Goal: Register for event/course

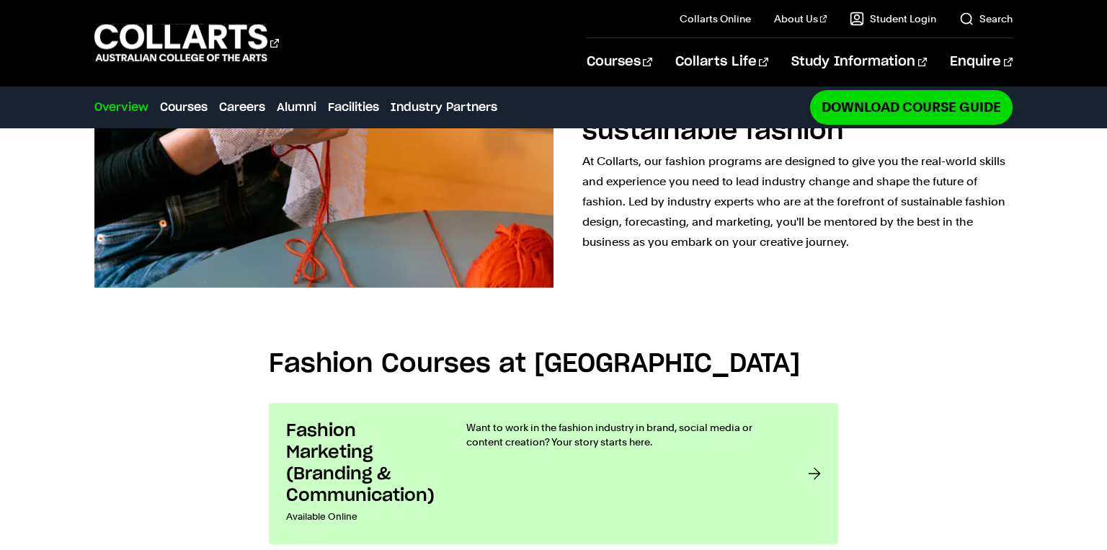
scroll to position [863, 0]
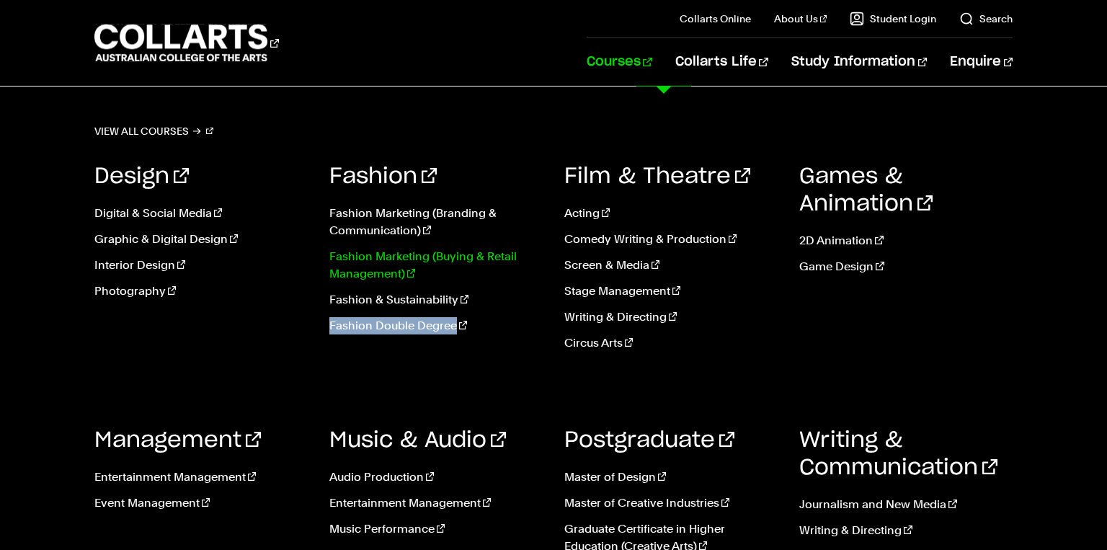
click at [382, 255] on link "Fashion Marketing (Buying & Retail Management)" at bounding box center [435, 265] width 213 height 35
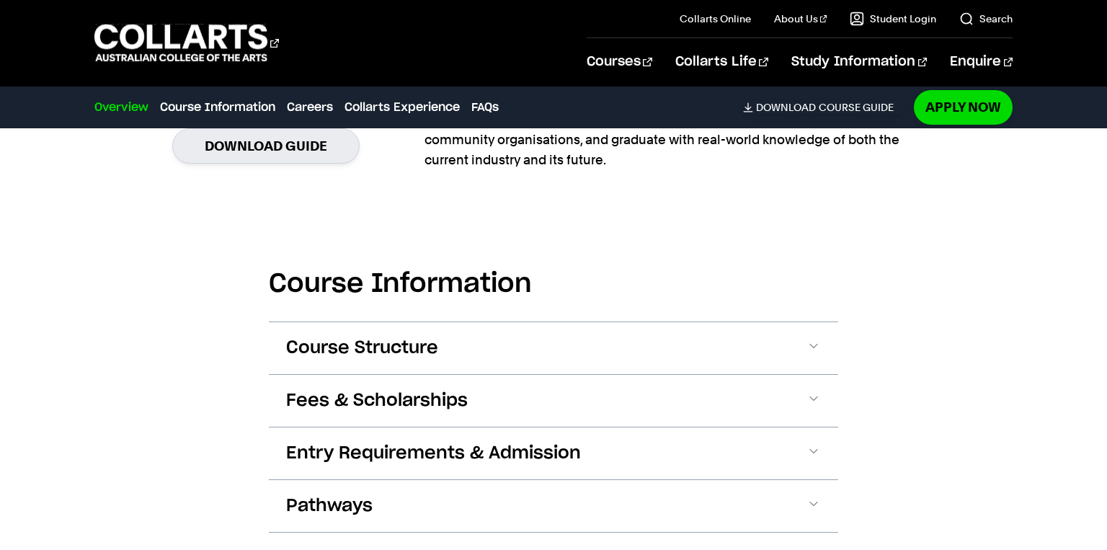
scroll to position [1524, 0]
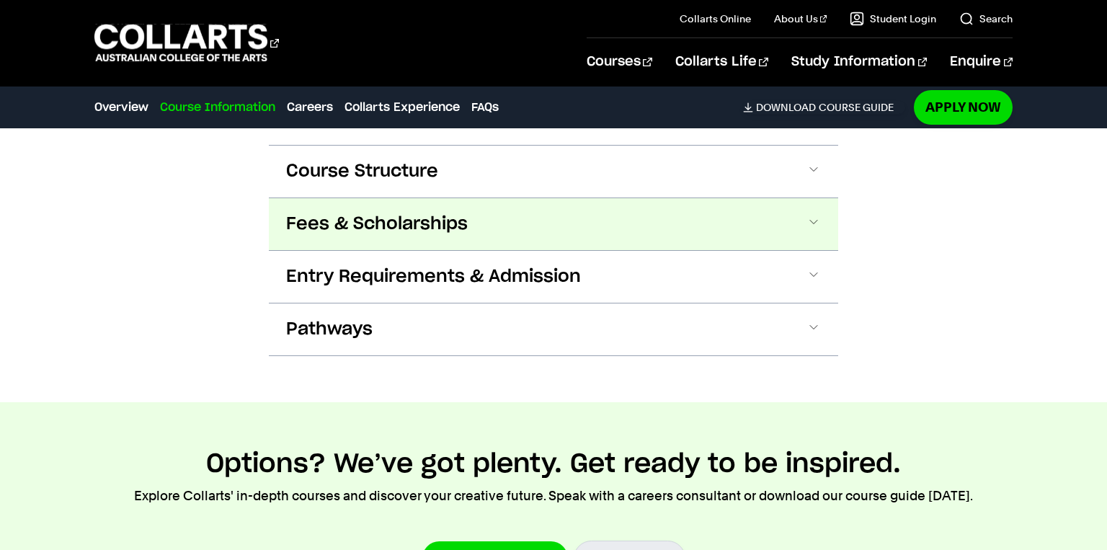
click at [462, 212] on button "Fees & Scholarships" at bounding box center [553, 224] width 569 height 52
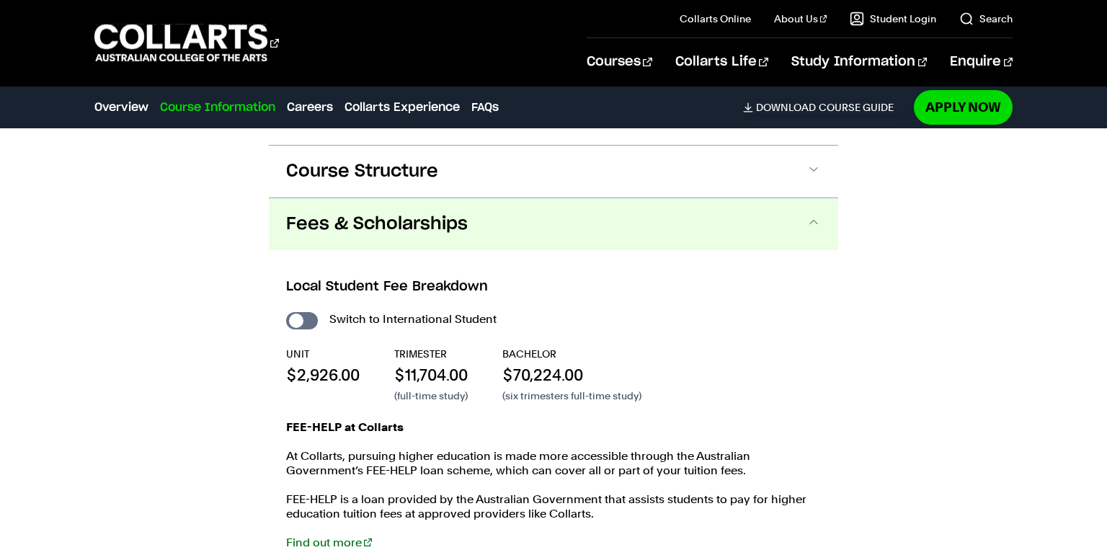
scroll to position [1592, 0]
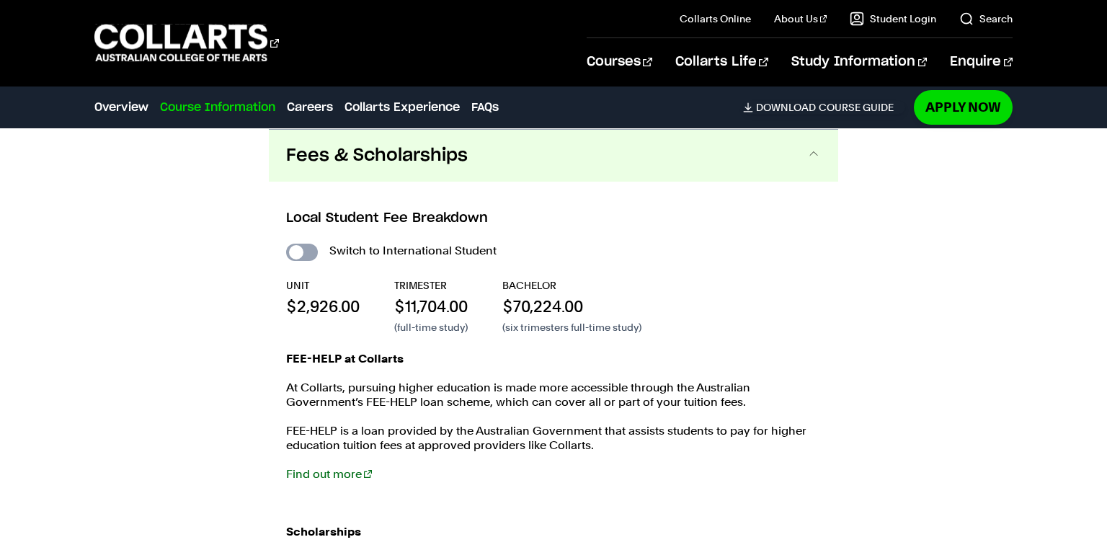
click at [308, 253] on input "International Student" at bounding box center [302, 252] width 32 height 17
checkbox input "true"
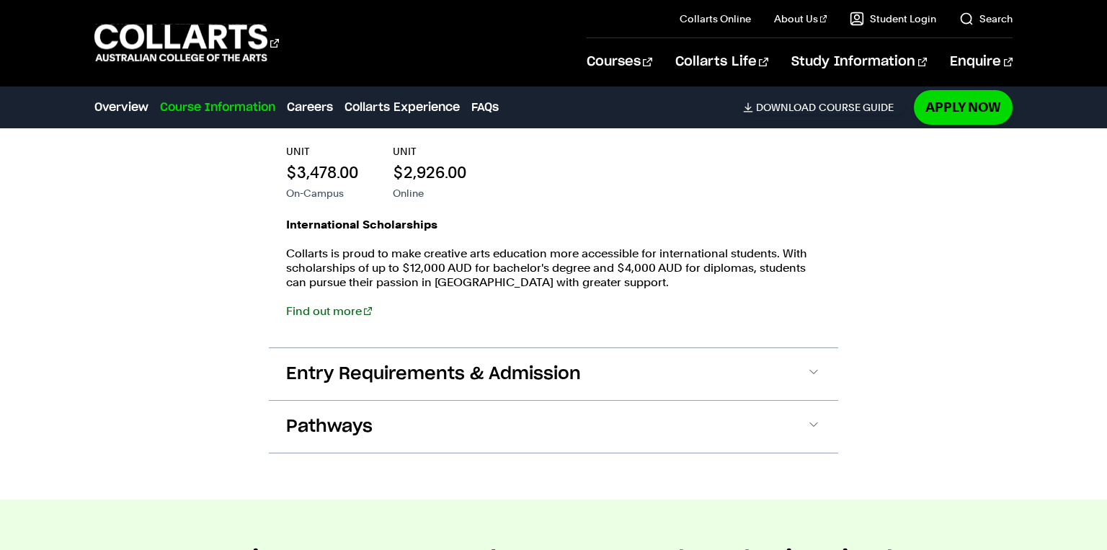
scroll to position [1732, 0]
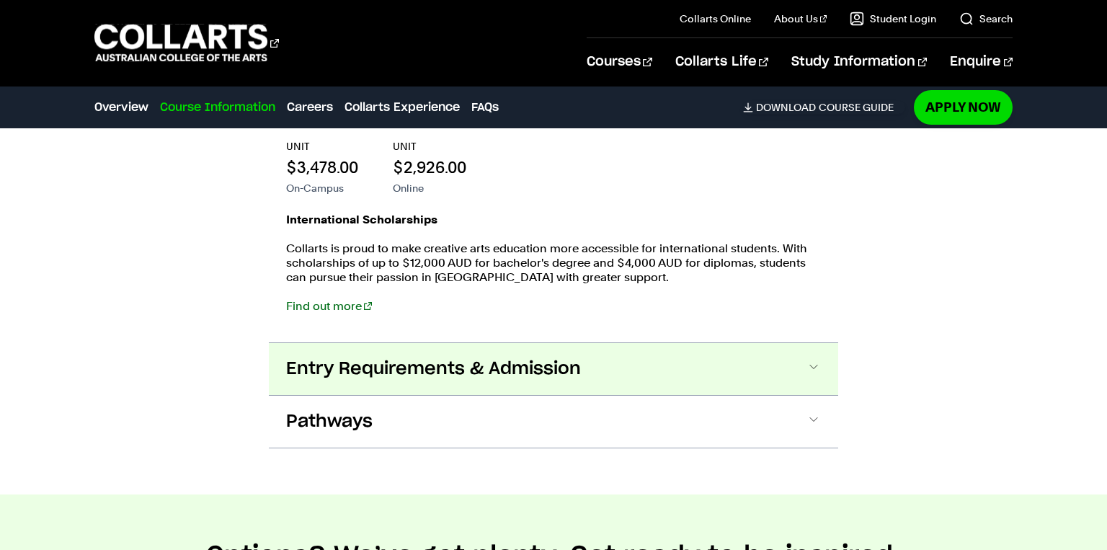
click at [468, 368] on span "Entry Requirements & Admission" at bounding box center [433, 369] width 295 height 23
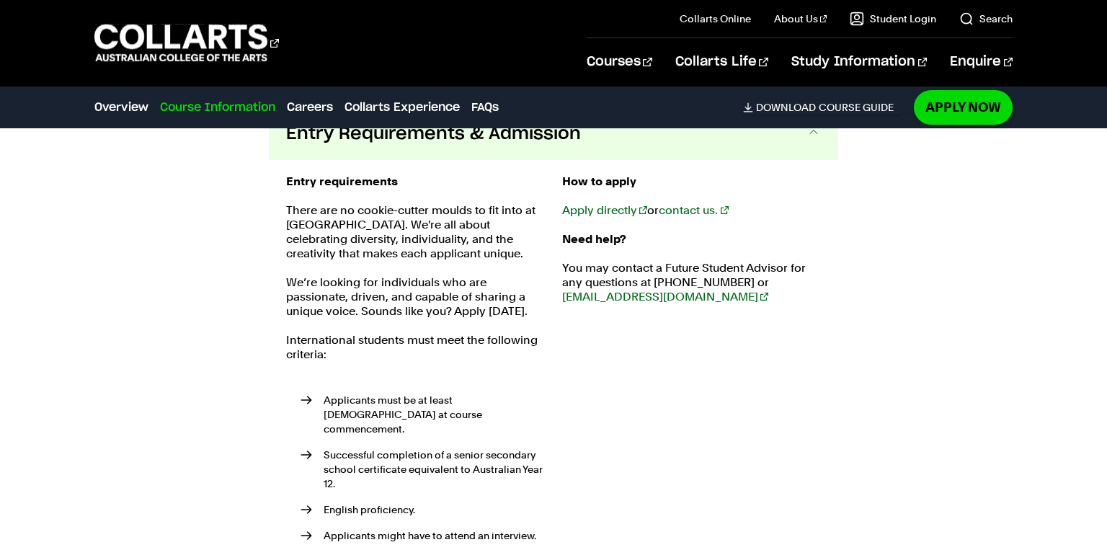
scroll to position [1965, 0]
click at [608, 212] on link "Apply directly" at bounding box center [604, 212] width 85 height 14
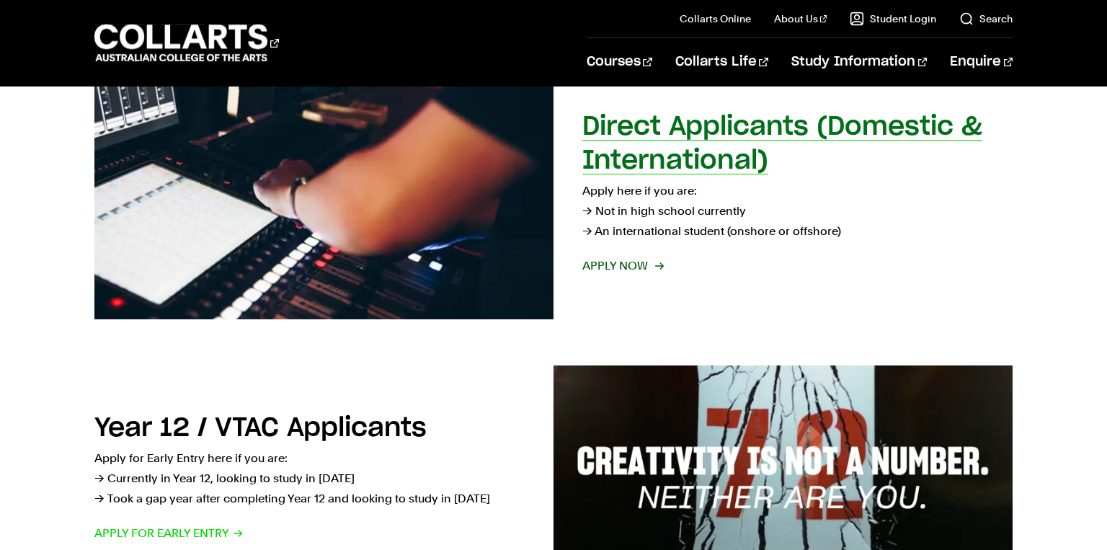
scroll to position [265, 0]
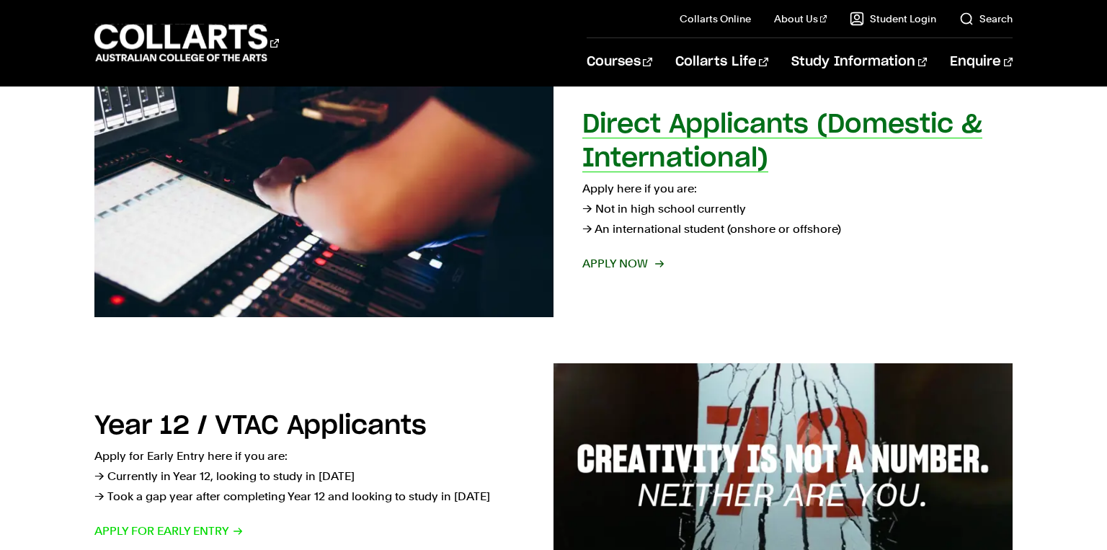
click at [634, 261] on span "Apply now" at bounding box center [622, 264] width 80 height 20
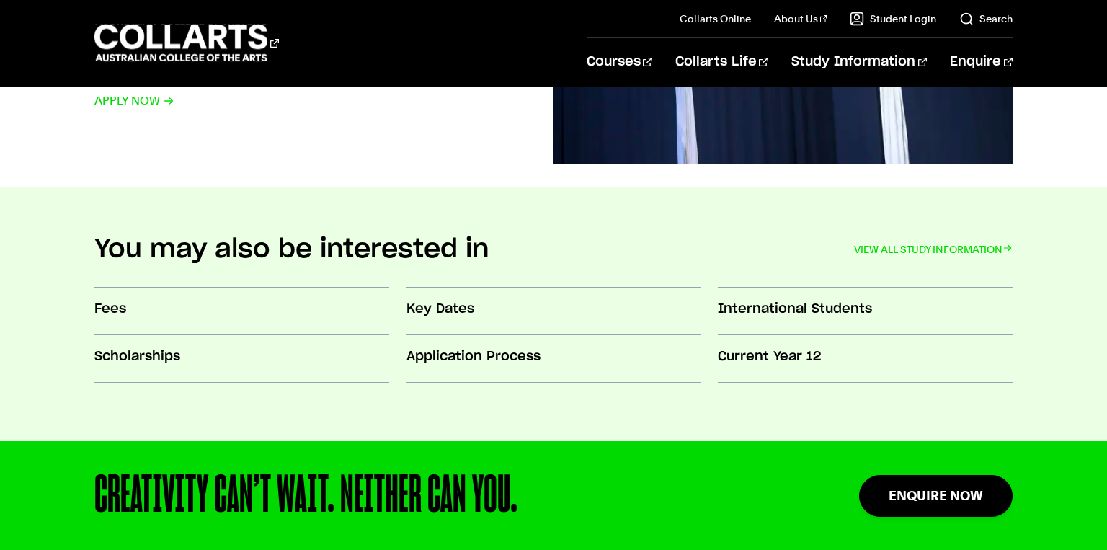
scroll to position [1321, 0]
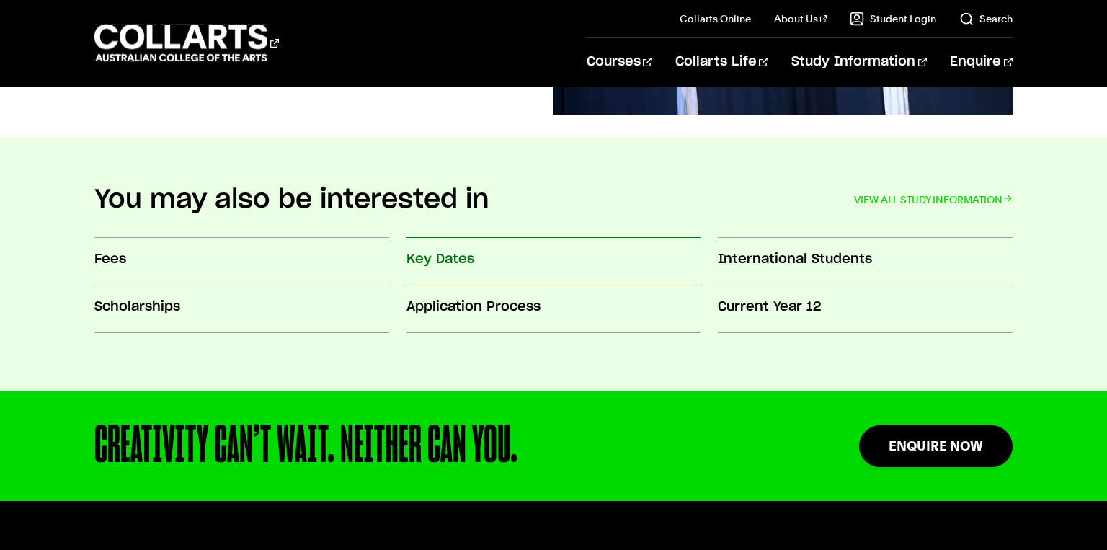
click at [454, 260] on h3 "Key Dates" at bounding box center [554, 259] width 295 height 19
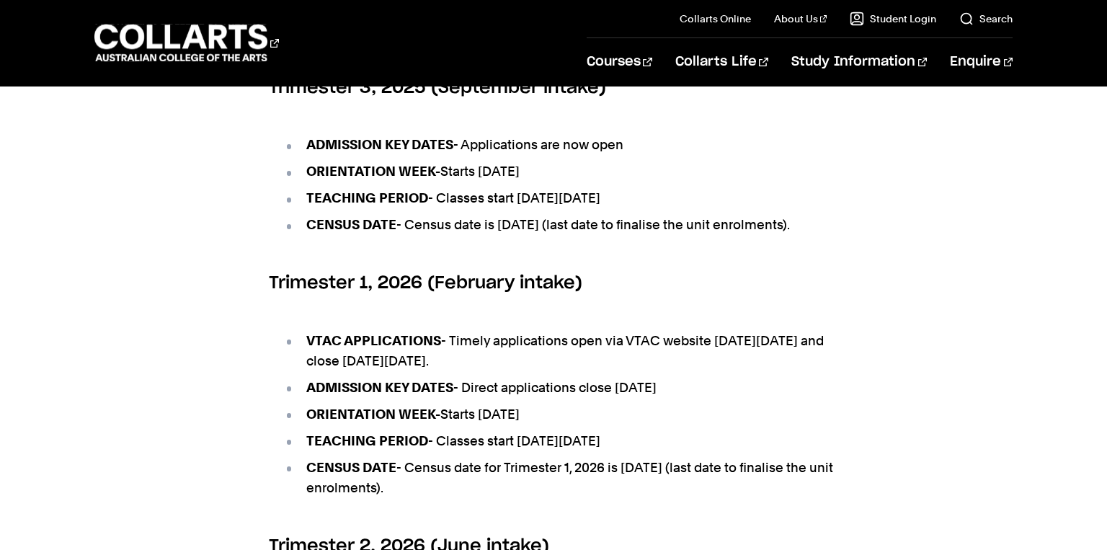
scroll to position [647, 0]
click at [633, 360] on li "VTAC APPLICATIONS - Timely applications open via VTAC website [DATE][DATE] and …" at bounding box center [560, 350] width 555 height 40
copy li "VTAC"
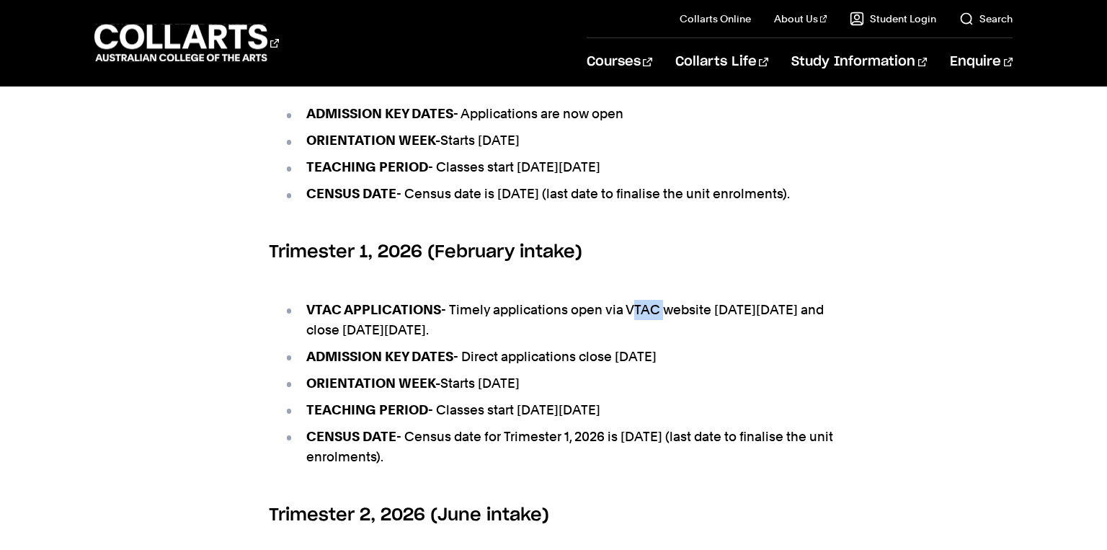
scroll to position [682, 0]
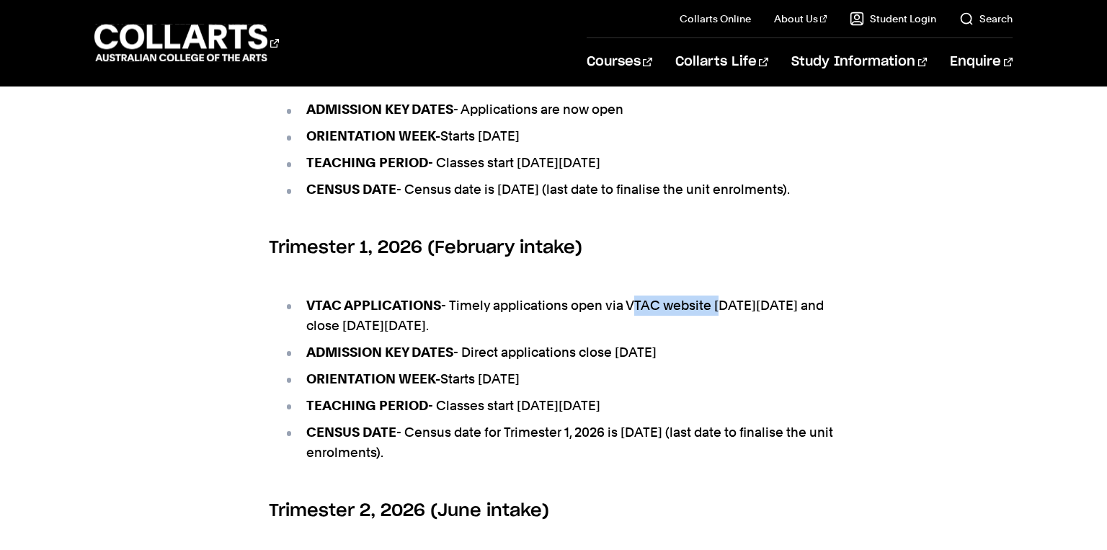
drag, startPoint x: 714, startPoint y: 325, endPoint x: 628, endPoint y: 328, distance: 86.6
click at [628, 328] on li "VTAC APPLICATIONS - Timely applications open via VTAC website [DATE][DATE] and …" at bounding box center [560, 316] width 555 height 40
copy li "VTAC website"
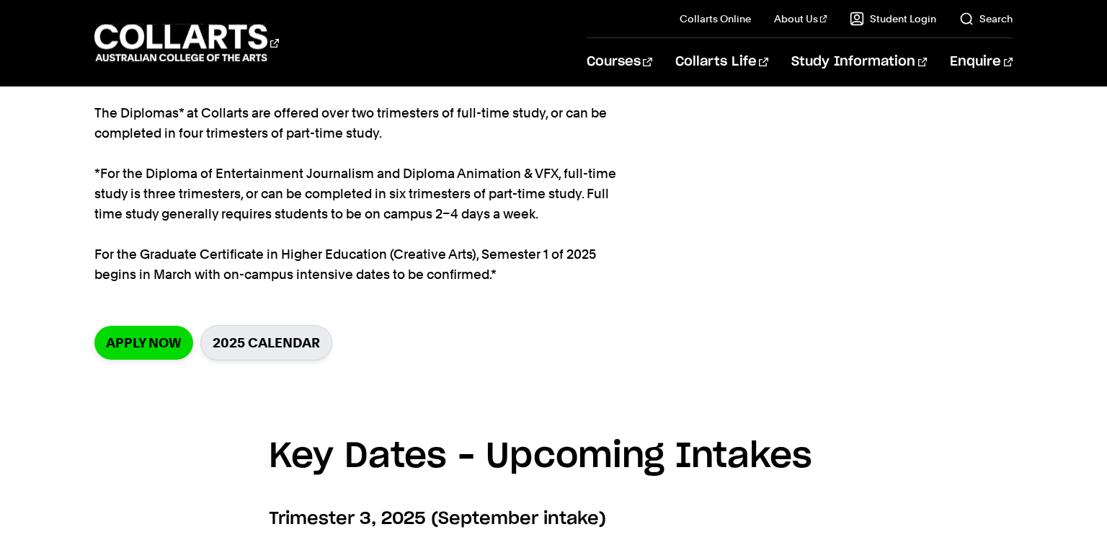
scroll to position [0, 0]
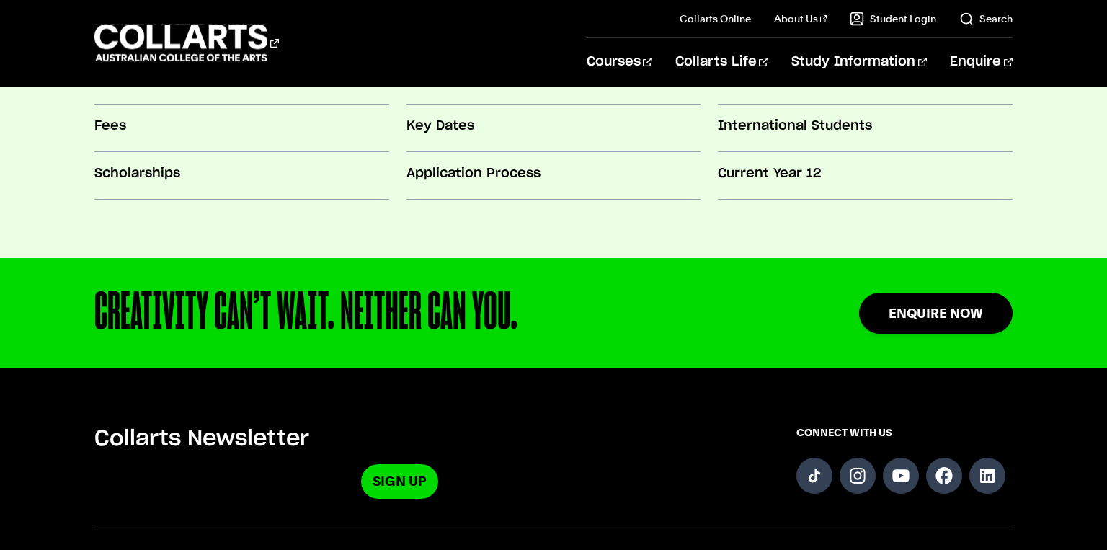
scroll to position [1383, 0]
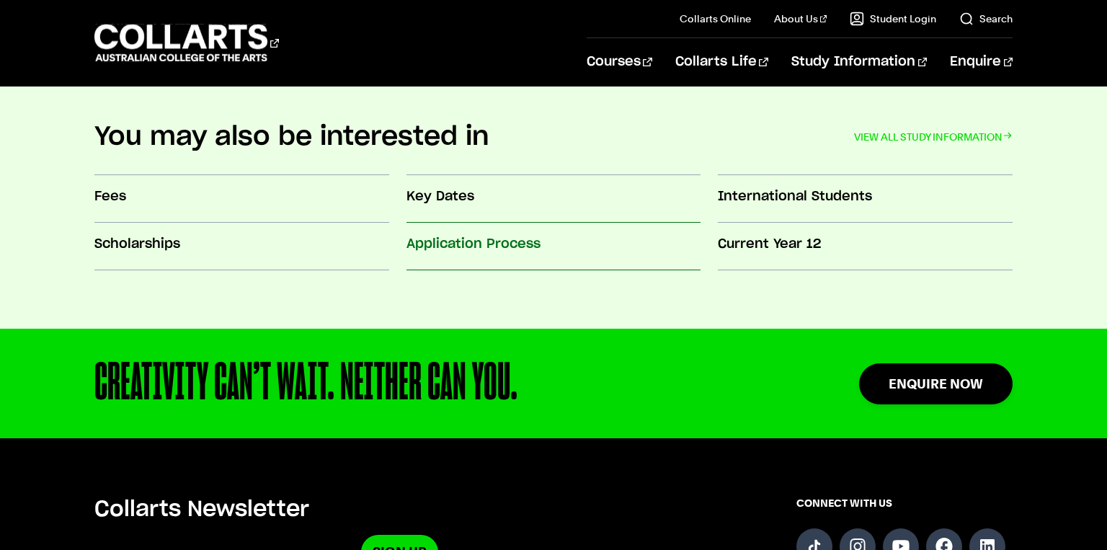
click at [528, 239] on h3 "Application Process" at bounding box center [554, 244] width 295 height 19
